Goal: Task Accomplishment & Management: Manage account settings

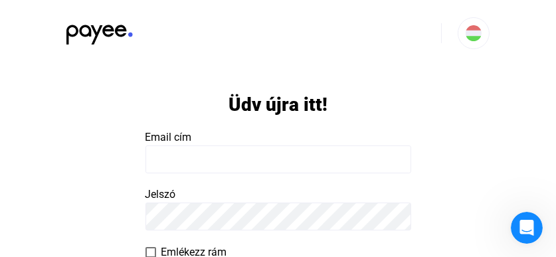
click at [186, 129] on payee-form-field "Email cím" at bounding box center [277, 151] width 265 height 44
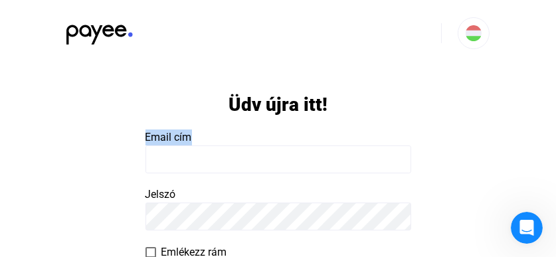
click at [186, 129] on payee-form-field "Email cím" at bounding box center [277, 151] width 265 height 44
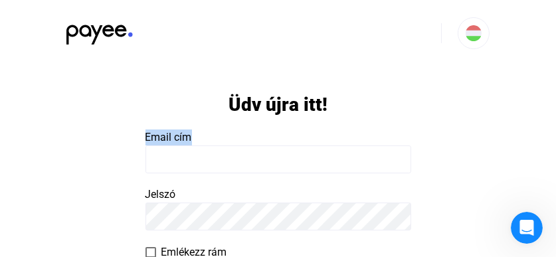
click at [186, 129] on payee-form-field "Email cím" at bounding box center [277, 151] width 265 height 44
click at [168, 159] on input at bounding box center [277, 159] width 265 height 28
drag, startPoint x: 169, startPoint y: 158, endPoint x: 157, endPoint y: 159, distance: 12.0
drag, startPoint x: 155, startPoint y: 162, endPoint x: 396, endPoint y: 167, distance: 241.7
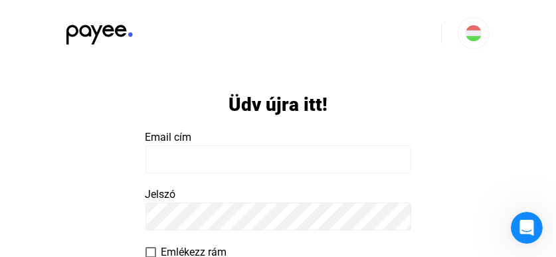
click at [396, 167] on input at bounding box center [277, 159] width 265 height 28
type input "**********"
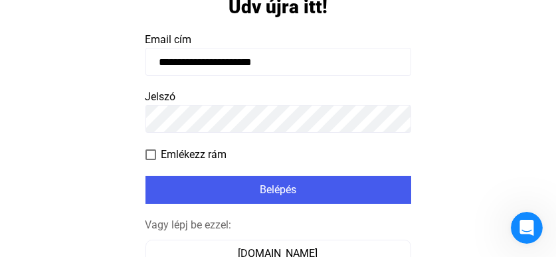
scroll to position [121, 0]
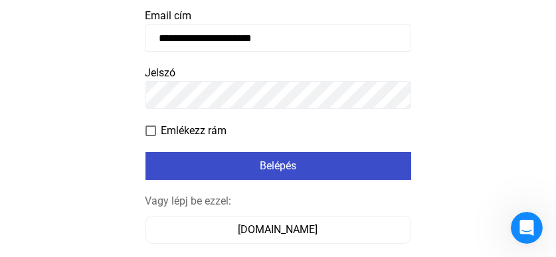
click at [269, 162] on font "Belépés" at bounding box center [278, 165] width 37 height 13
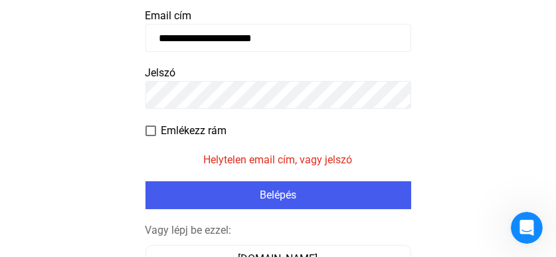
click at [149, 131] on span at bounding box center [150, 130] width 11 height 11
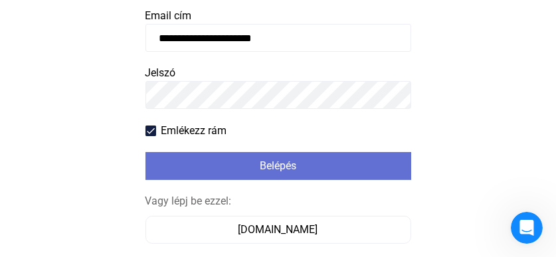
click at [230, 169] on div "Belépés" at bounding box center [278, 166] width 258 height 16
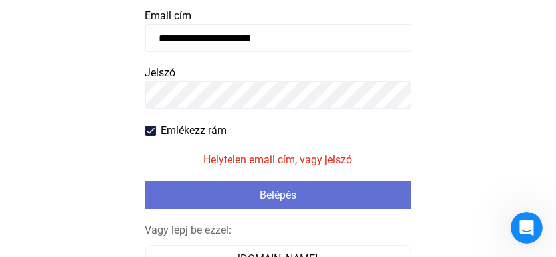
click at [267, 199] on font "Belépés" at bounding box center [278, 195] width 37 height 13
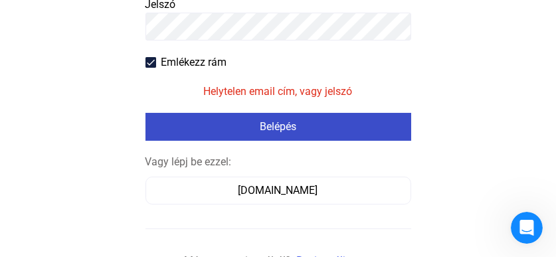
scroll to position [190, 0]
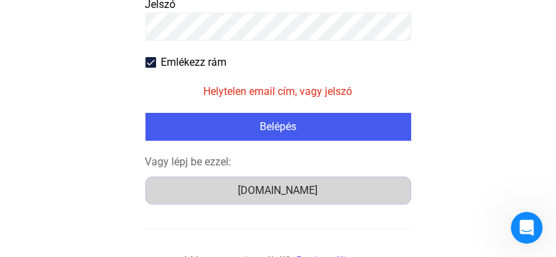
click at [264, 192] on font "[DOMAIN_NAME]" at bounding box center [278, 190] width 80 height 13
